Goal: Information Seeking & Learning: Learn about a topic

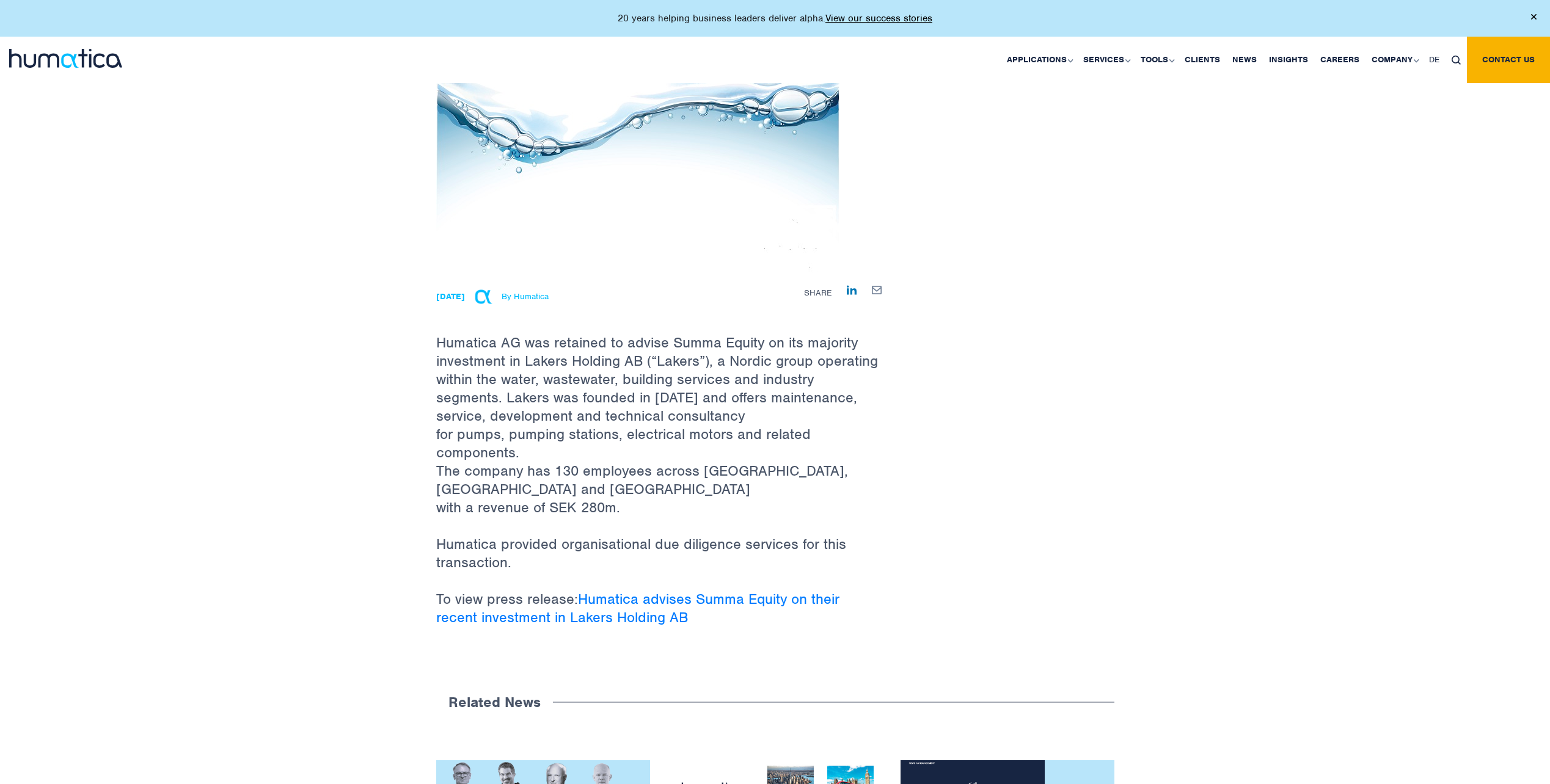
scroll to position [183, 0]
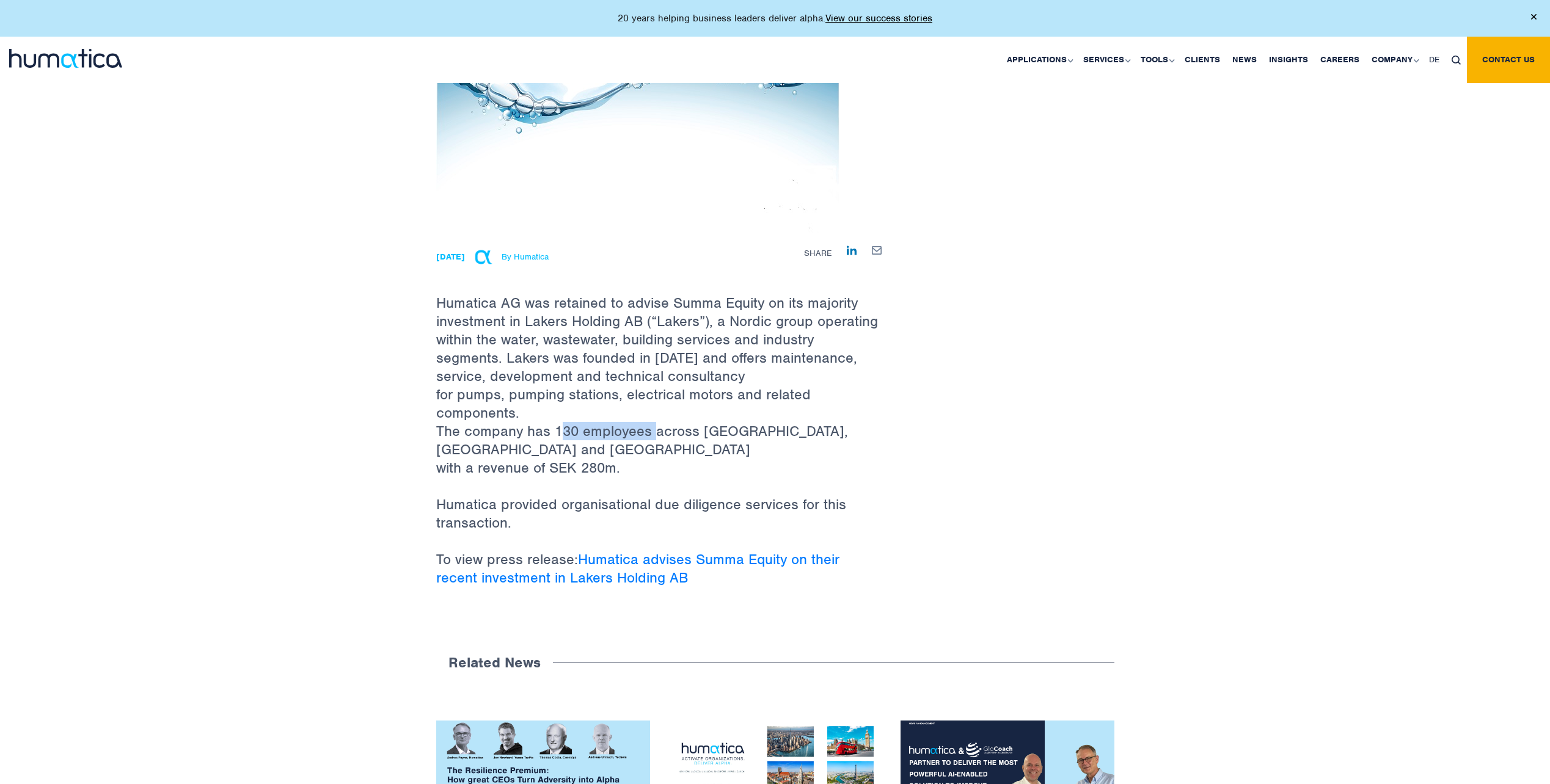
drag, startPoint x: 557, startPoint y: 424, endPoint x: 648, endPoint y: 425, distance: 91.0
click at [648, 425] on p "Humatica AG was retained to advise Summa Equity on its majority investment in L…" at bounding box center [659, 365] width 446 height 260
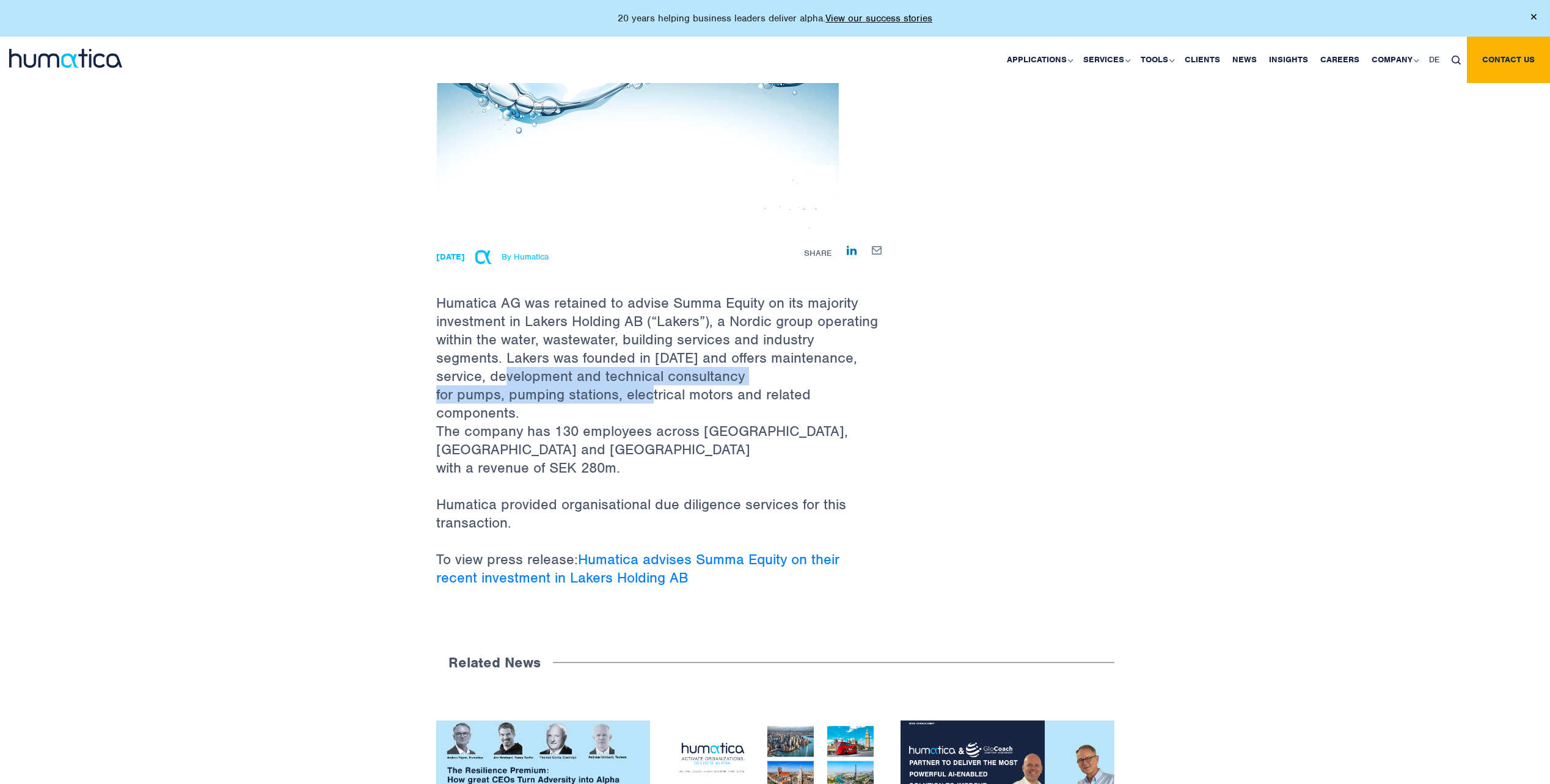
drag, startPoint x: 467, startPoint y: 374, endPoint x: 643, endPoint y: 396, distance: 177.4
click at [643, 396] on p "Humatica AG was retained to advise Summa Equity on its majority investment in L…" at bounding box center [659, 365] width 446 height 260
drag, startPoint x: 550, startPoint y: 383, endPoint x: 486, endPoint y: 369, distance: 65.5
click at [486, 369] on p "Humatica AG was retained to advise Summa Equity on its majority investment in L…" at bounding box center [659, 365] width 446 height 260
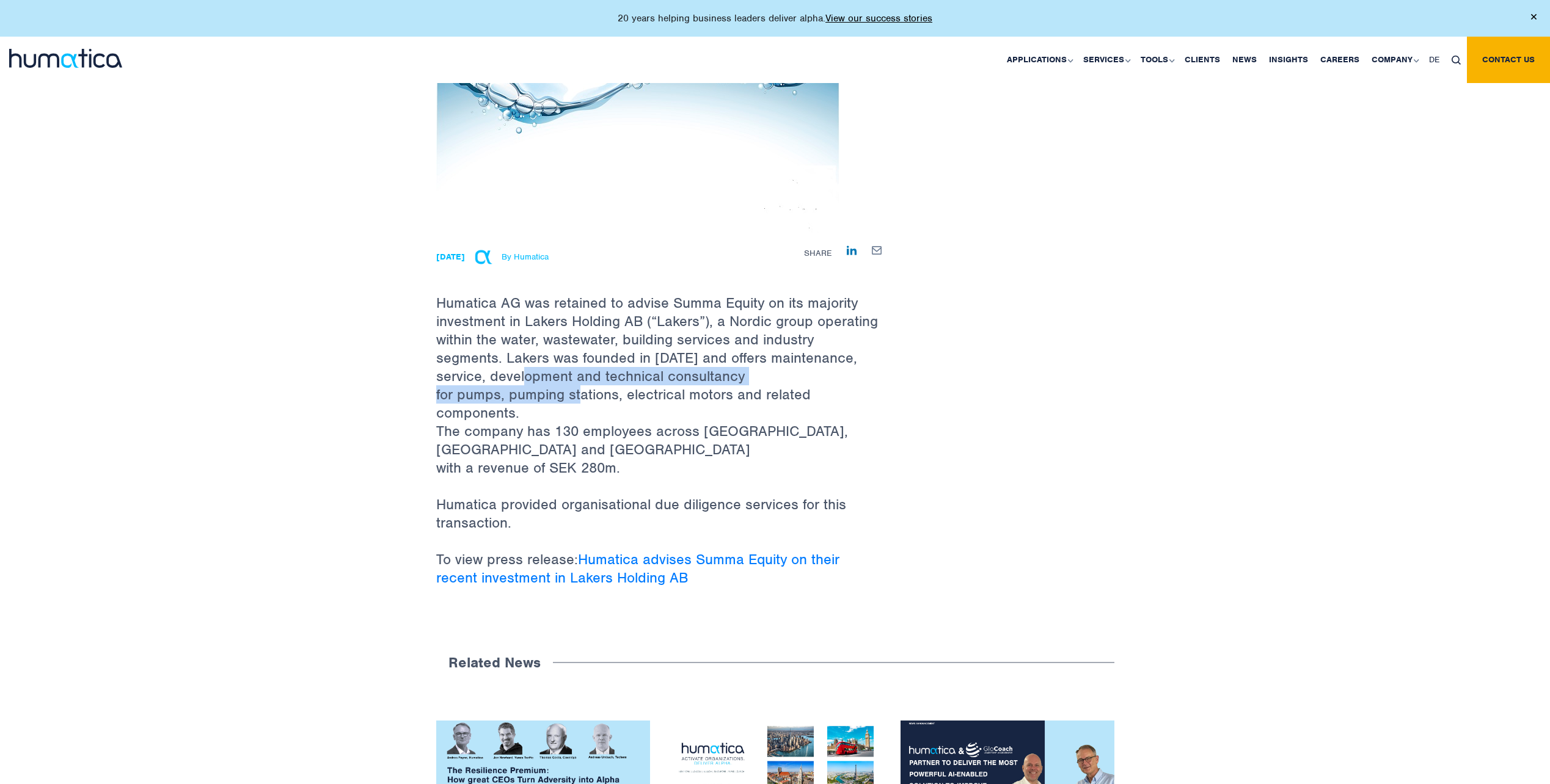
click at [486, 368] on p "Humatica AG was retained to advise Summa Equity on its majority investment in L…" at bounding box center [659, 365] width 446 height 260
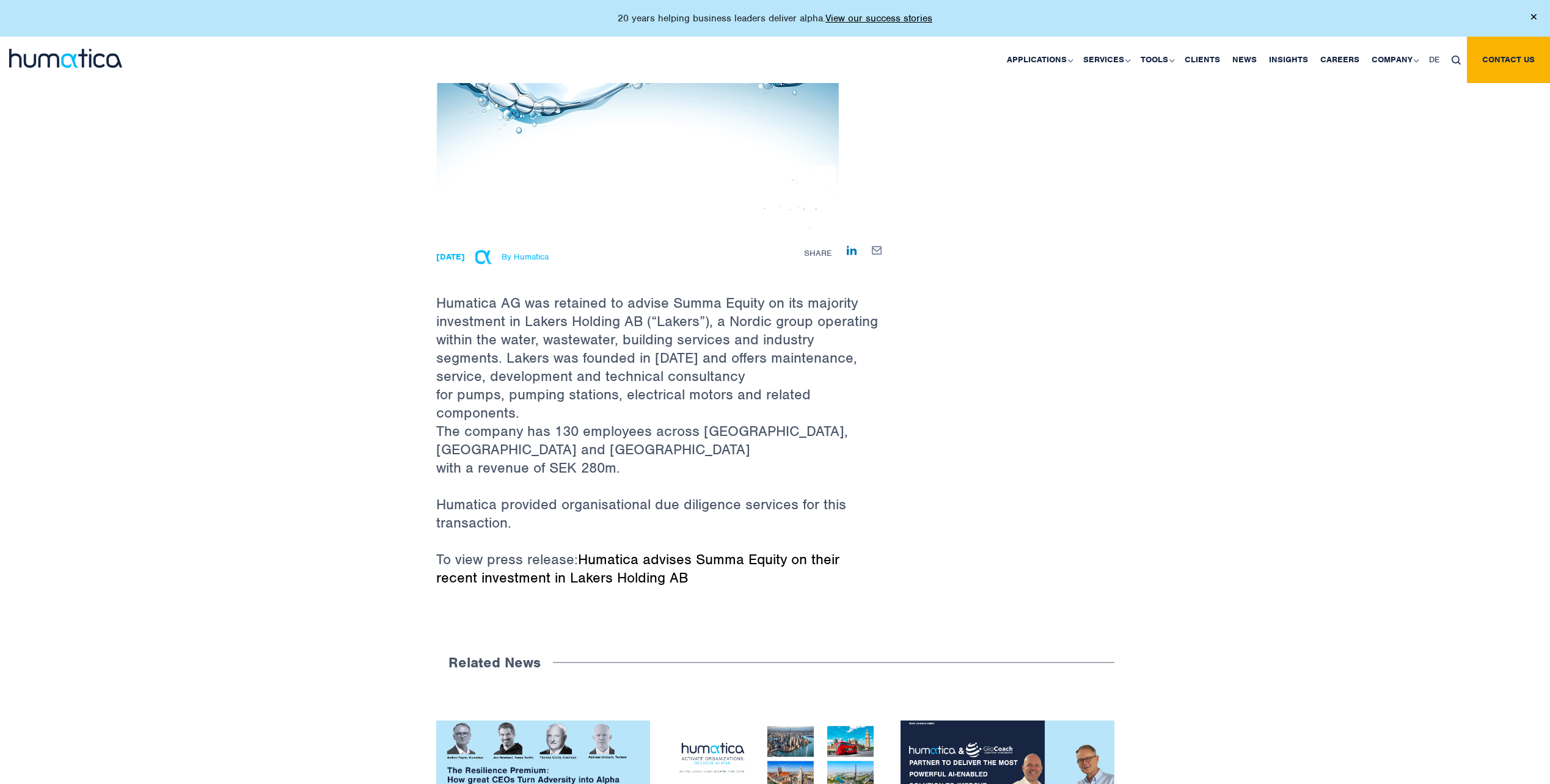
click at [801, 555] on link "Humatica advises Summa Equity on their recent investment in Lakers Holding AB" at bounding box center [638, 568] width 403 height 37
